Goal: Task Accomplishment & Management: Manage account settings

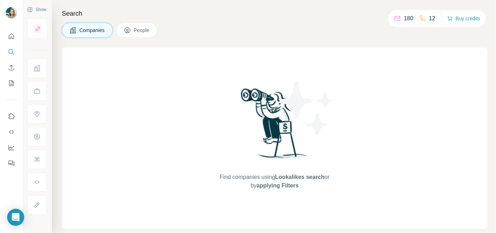
click at [137, 32] on span "People" at bounding box center [142, 30] width 16 height 7
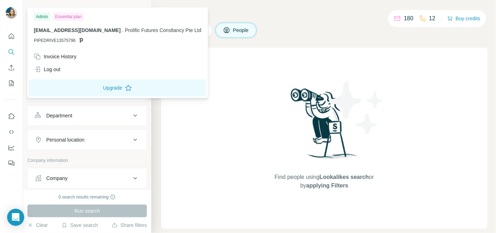
click at [10, 17] on img at bounding box center [11, 12] width 11 height 11
click at [291, 20] on div "Search Companies People Find people using Lookalikes search or by applying Filt…" at bounding box center [323, 116] width 345 height 233
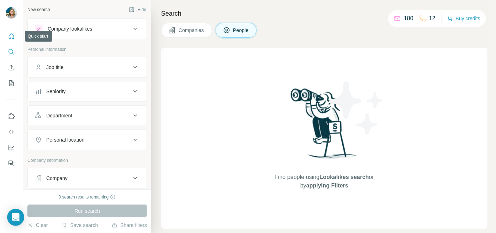
click at [9, 39] on icon "Quick start" at bounding box center [11, 36] width 7 height 7
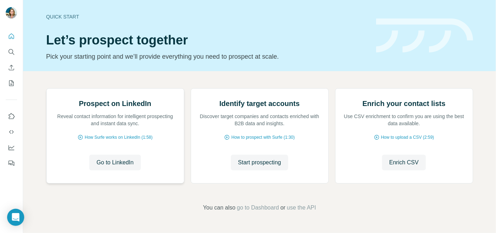
scroll to position [72, 0]
click at [250, 212] on span "go to Dashboard" at bounding box center [258, 207] width 42 height 9
click at [10, 83] on icon "My lists" at bounding box center [11, 83] width 7 height 7
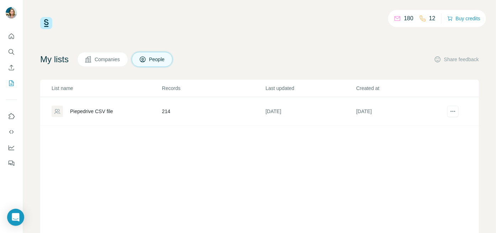
click at [91, 112] on div "Piepedrive CSV file" at bounding box center [91, 111] width 43 height 7
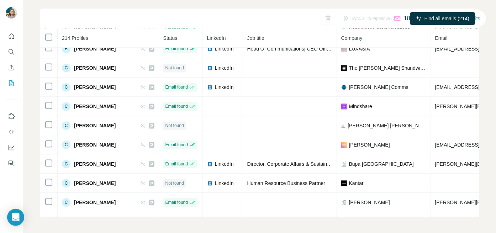
scroll to position [606, 0]
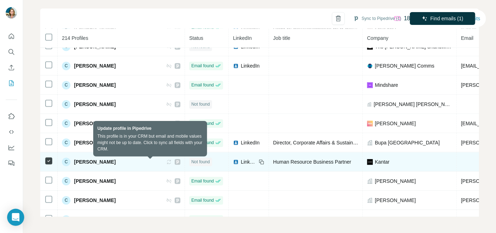
click at [166, 165] on icon at bounding box center [169, 162] width 6 height 6
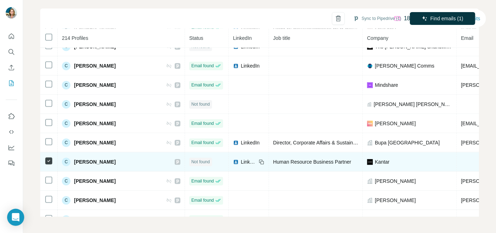
click at [213, 7] on div "Piepedrive CSV file Failed Sync to Pipedrive (1) Find emails (1) 214 Profiles S…" at bounding box center [259, 101] width 439 height 229
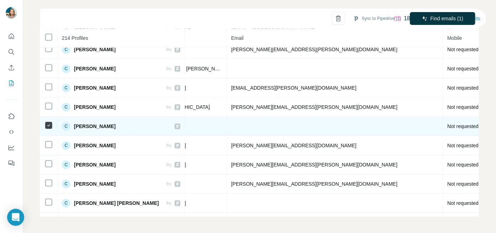
scroll to position [642, 232]
click at [255, 127] on td at bounding box center [333, 126] width 216 height 19
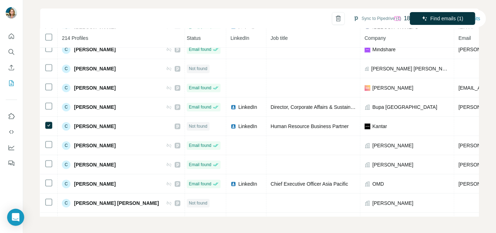
scroll to position [642, 0]
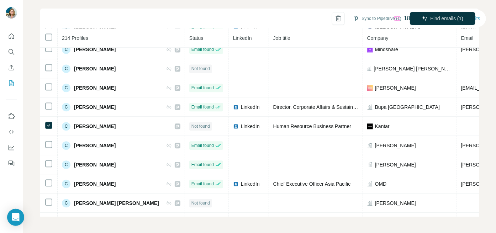
click at [108, 128] on span "[PERSON_NAME]" at bounding box center [95, 126] width 42 height 7
click at [0, 0] on icon at bounding box center [0, 0] width 0 height 0
click at [295, 129] on span "Human Resource Business Partner" at bounding box center [312, 127] width 78 height 6
